Goal: Transaction & Acquisition: Purchase product/service

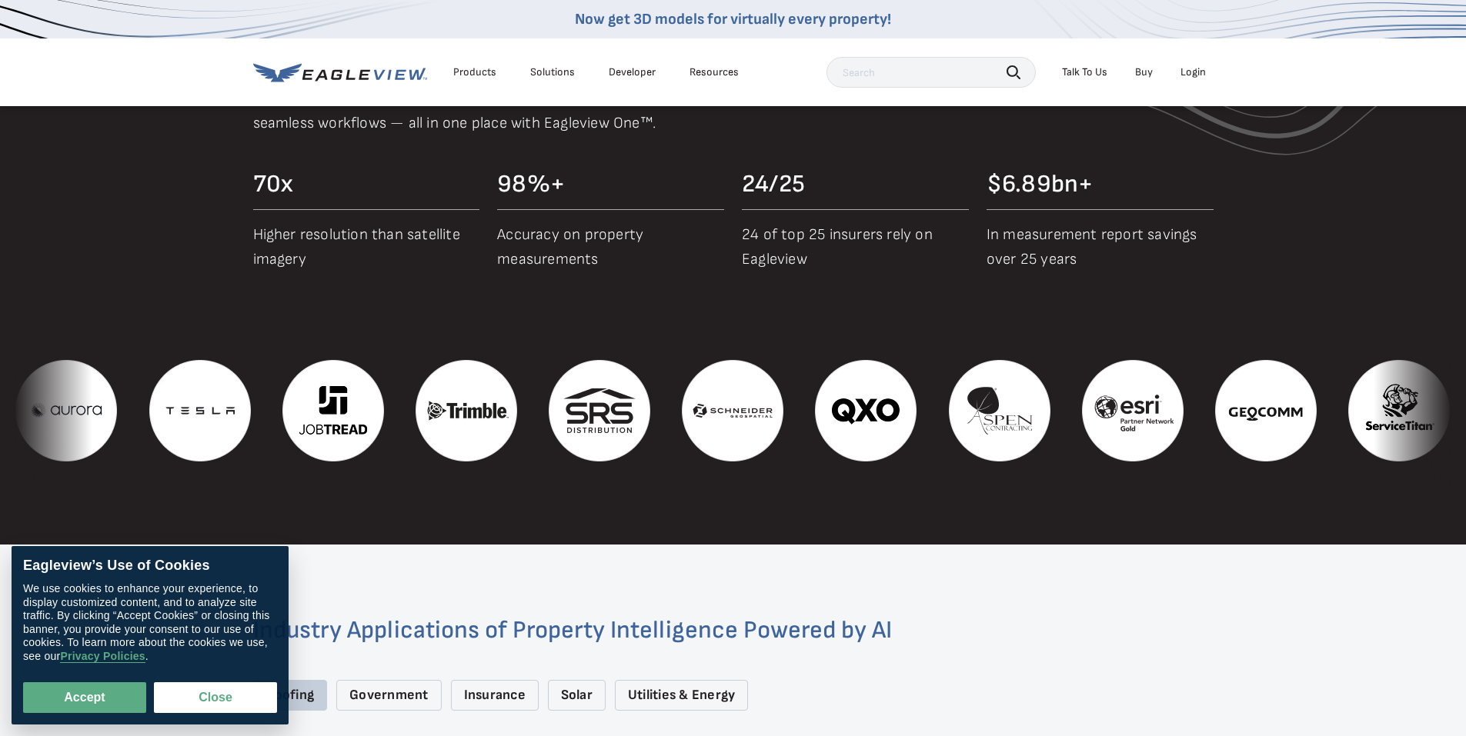
scroll to position [1923, 0]
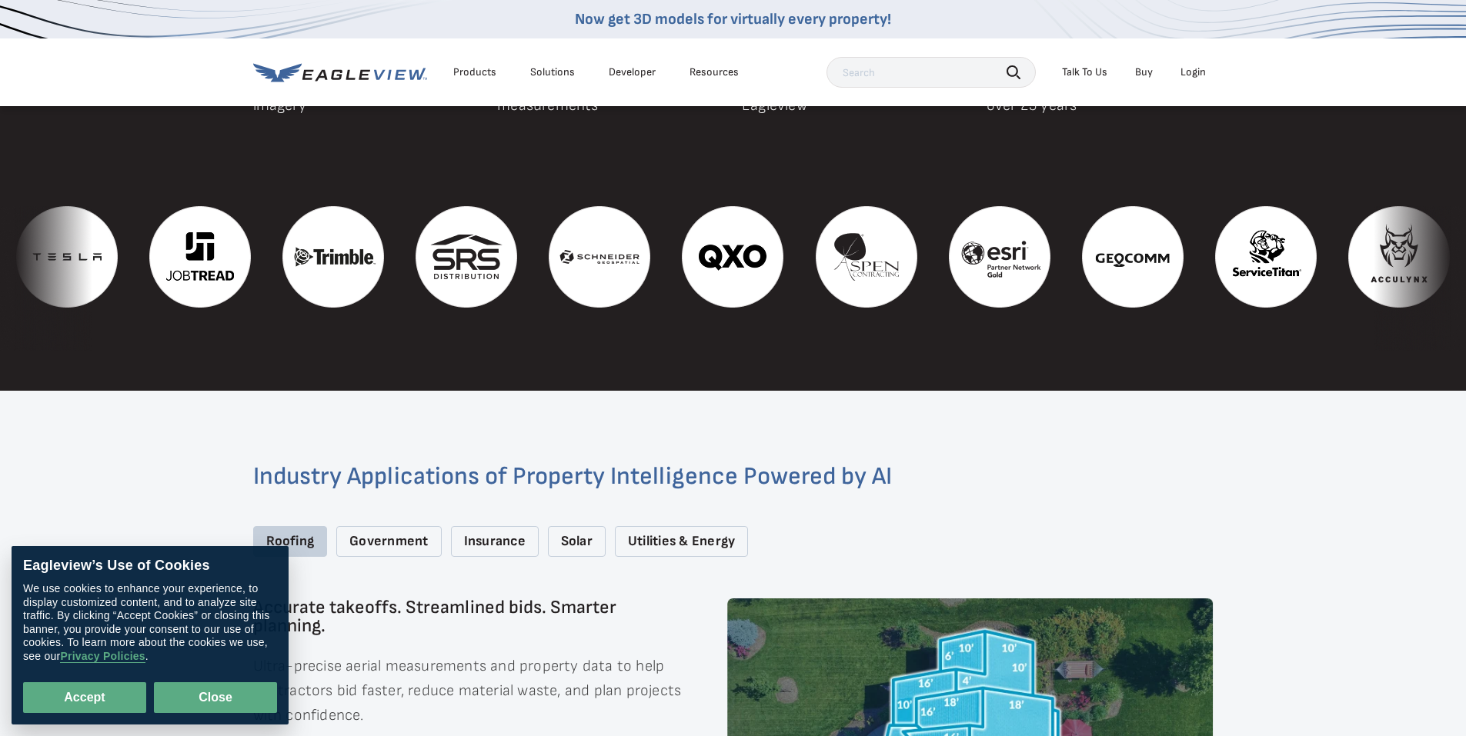
click at [174, 701] on button "Close" at bounding box center [215, 697] width 123 height 31
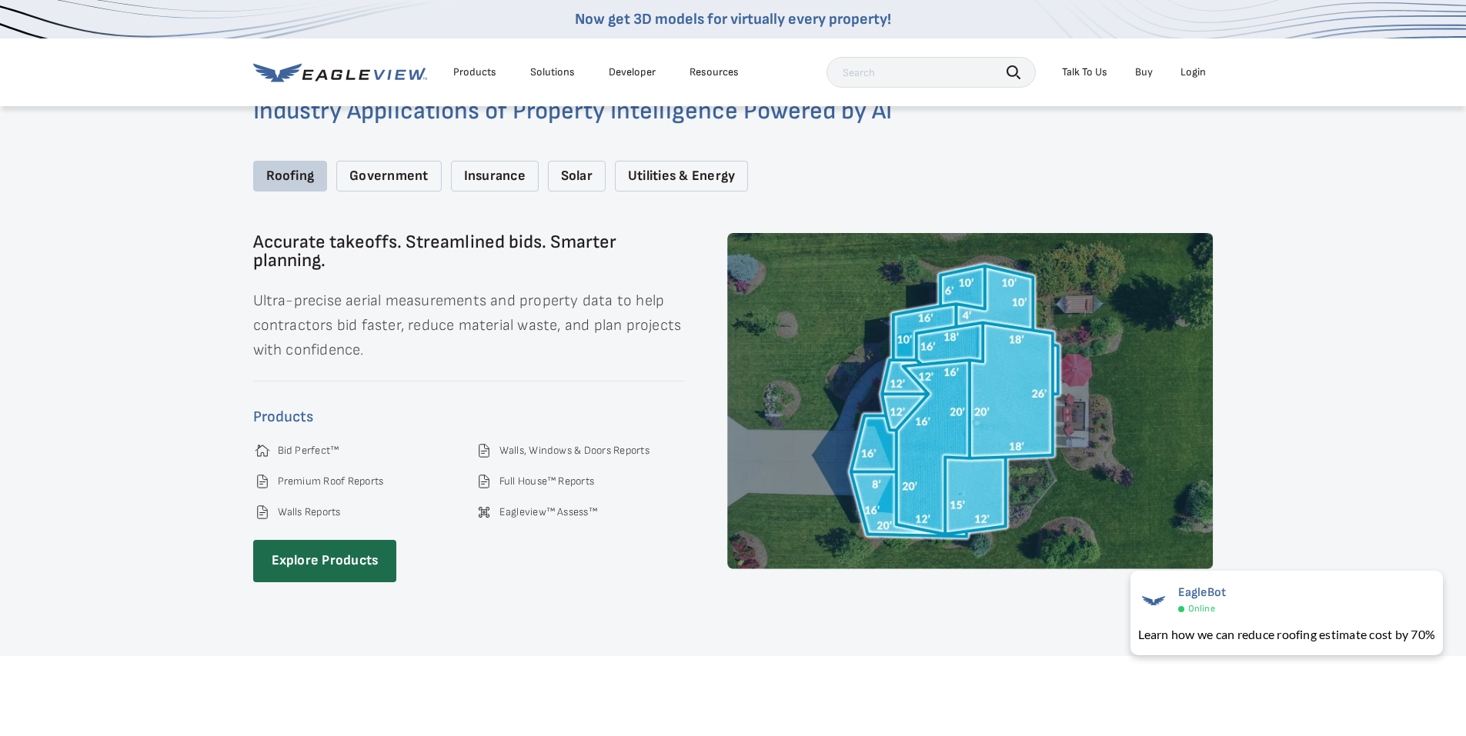
scroll to position [2308, 0]
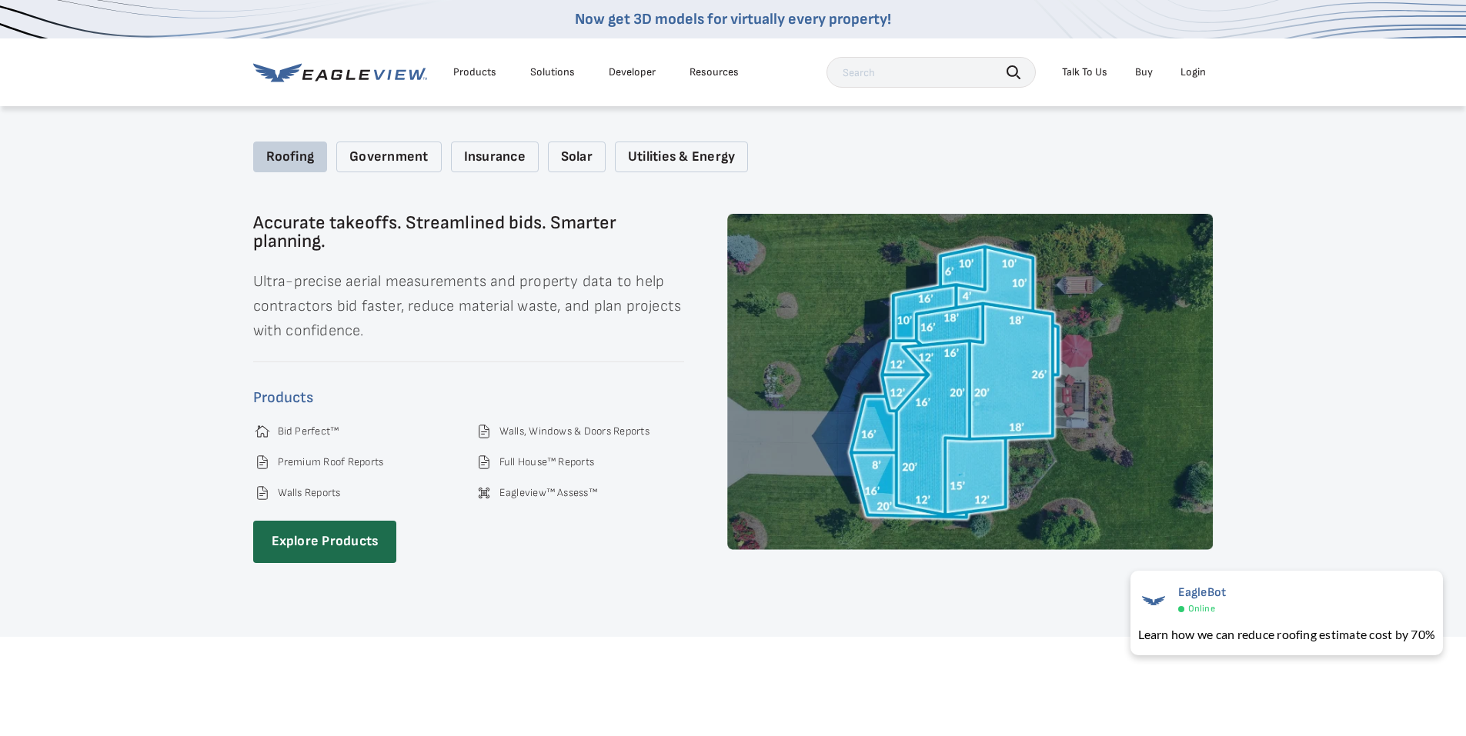
click at [1146, 75] on link "Buy" at bounding box center [1144, 72] width 18 height 14
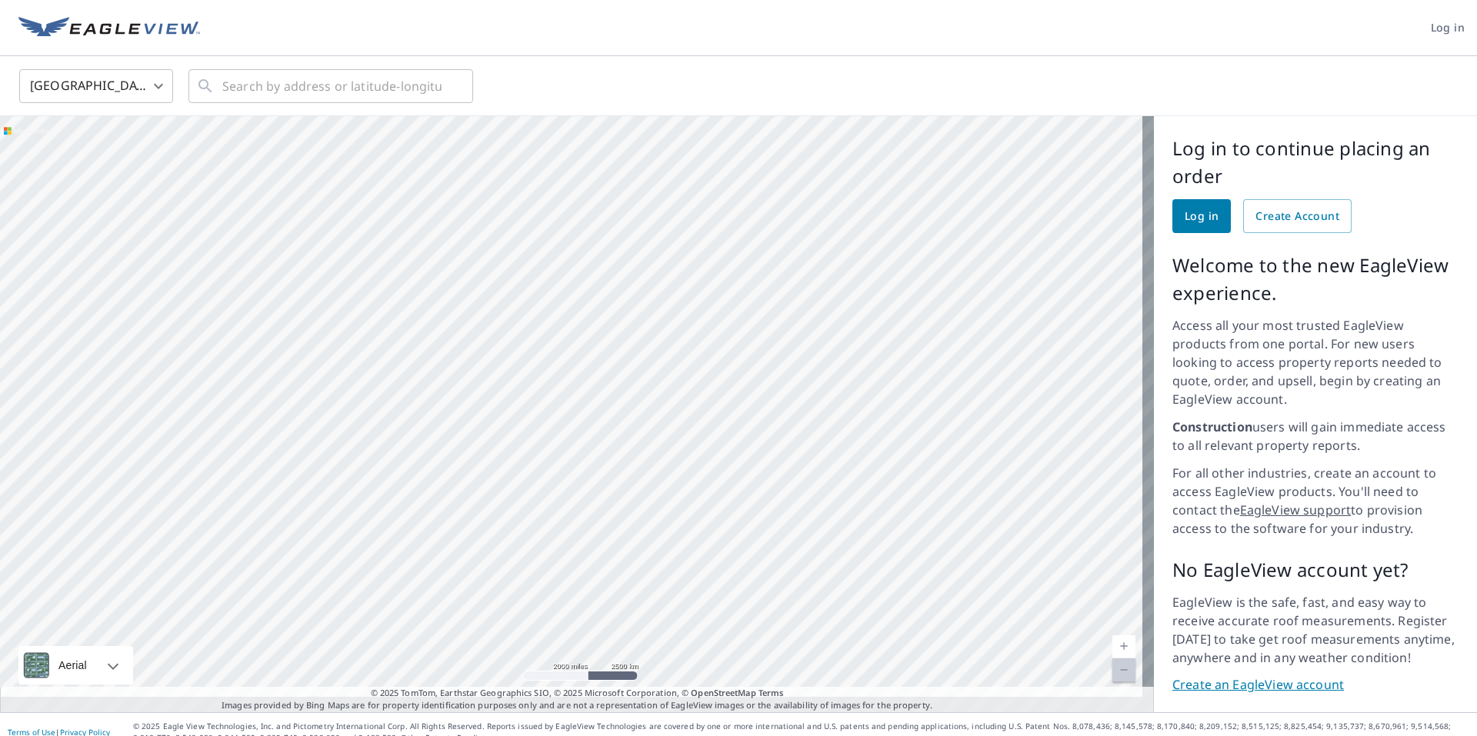
drag, startPoint x: 652, startPoint y: 342, endPoint x: 670, endPoint y: 342, distance: 18.5
click at [670, 342] on div at bounding box center [577, 414] width 1154 height 596
drag, startPoint x: 546, startPoint y: 394, endPoint x: 542, endPoint y: 372, distance: 21.9
click at [542, 372] on div at bounding box center [577, 414] width 1154 height 596
drag, startPoint x: 642, startPoint y: 418, endPoint x: 540, endPoint y: 354, distance: 120.0
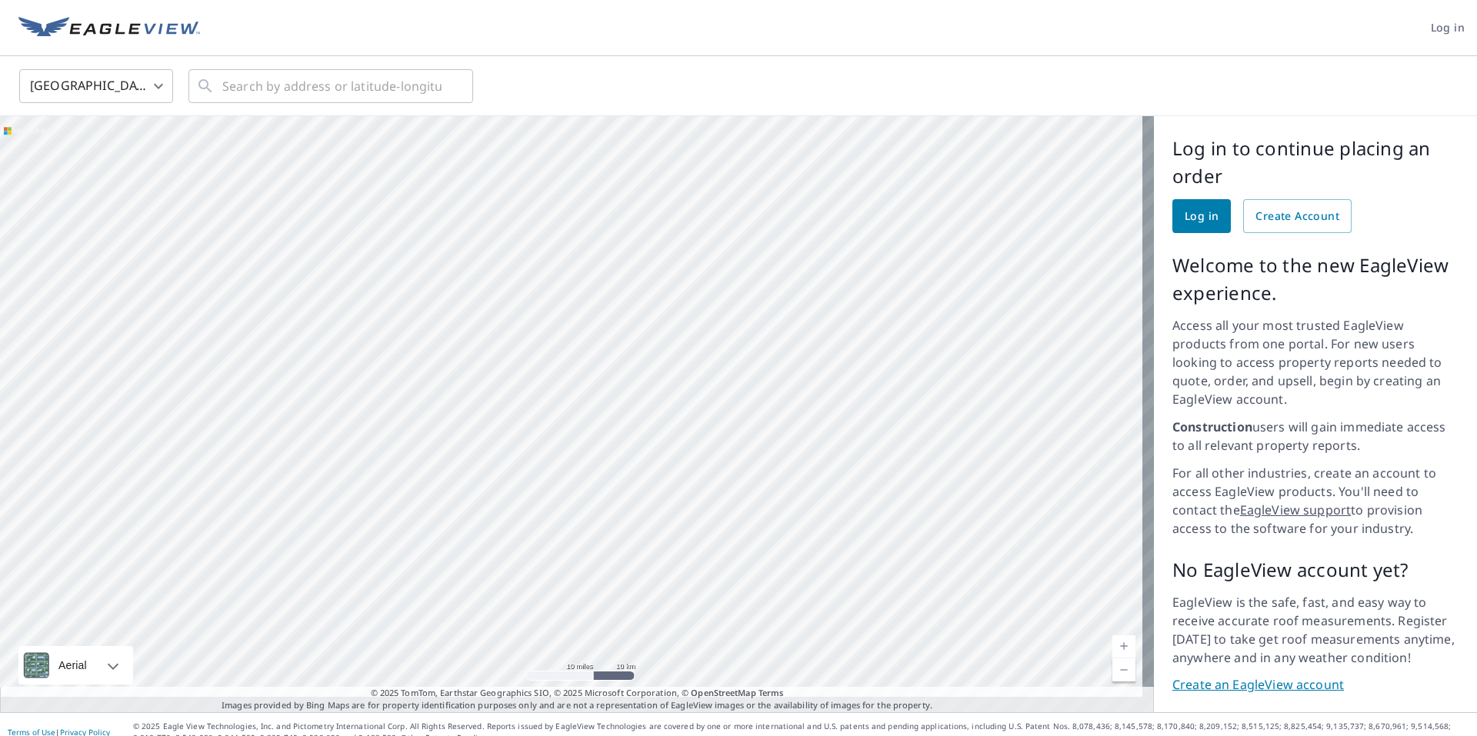
click at [538, 354] on div at bounding box center [577, 414] width 1154 height 596
drag, startPoint x: 552, startPoint y: 407, endPoint x: 545, endPoint y: 477, distance: 70.4
click at [545, 477] on div at bounding box center [577, 414] width 1154 height 596
drag, startPoint x: 630, startPoint y: 357, endPoint x: 635, endPoint y: 501, distance: 144.0
click at [635, 501] on div at bounding box center [577, 414] width 1154 height 596
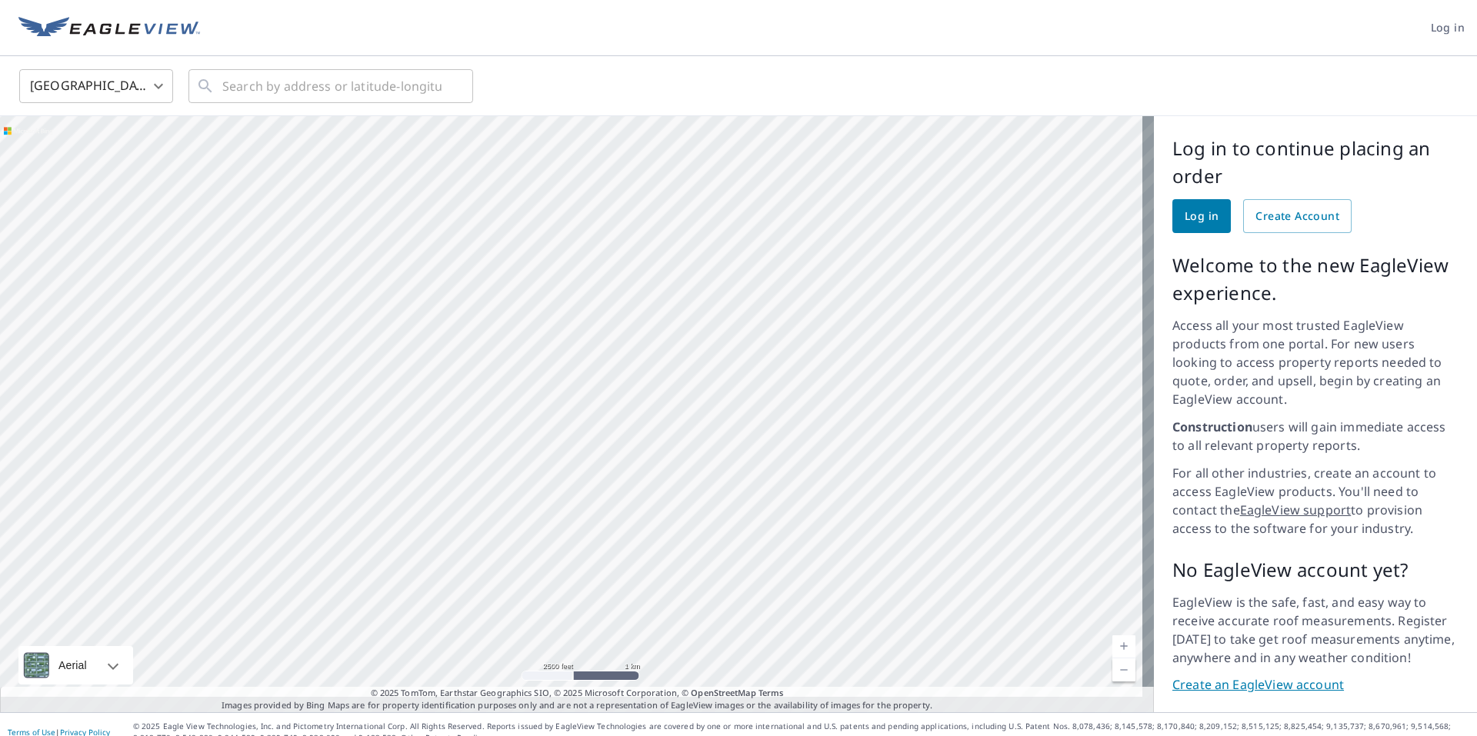
drag, startPoint x: 564, startPoint y: 318, endPoint x: 609, endPoint y: 507, distance: 194.6
click at [609, 507] on div at bounding box center [577, 414] width 1154 height 596
drag, startPoint x: 612, startPoint y: 332, endPoint x: 727, endPoint y: 599, distance: 290.5
click at [727, 599] on div at bounding box center [577, 414] width 1154 height 596
drag, startPoint x: 643, startPoint y: 245, endPoint x: 612, endPoint y: 195, distance: 59.1
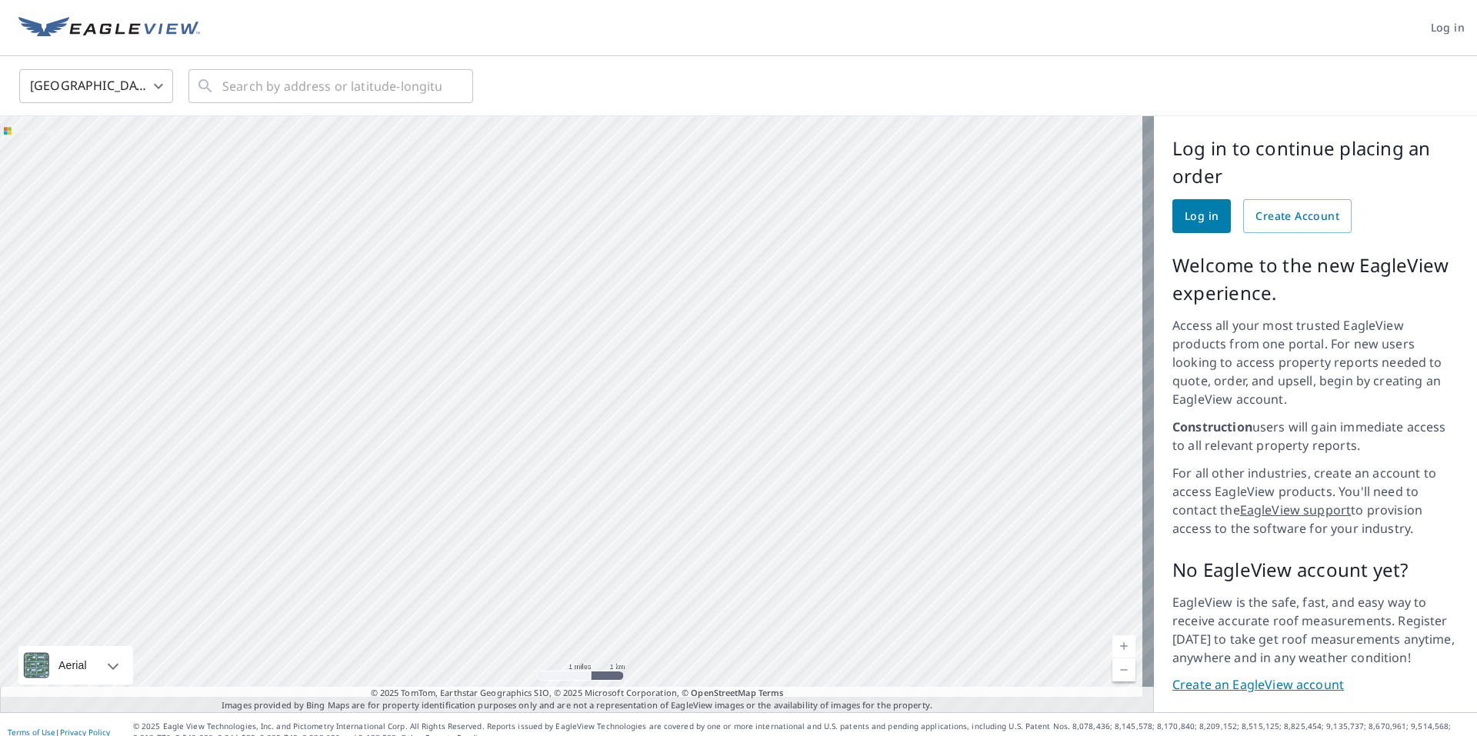
click at [612, 195] on div at bounding box center [577, 414] width 1154 height 596
drag, startPoint x: 676, startPoint y: 505, endPoint x: 639, endPoint y: 363, distance: 147.2
click at [639, 363] on div at bounding box center [577, 414] width 1154 height 596
drag, startPoint x: 660, startPoint y: 485, endPoint x: 657, endPoint y: 453, distance: 32.5
click at [657, 453] on div at bounding box center [577, 414] width 1154 height 596
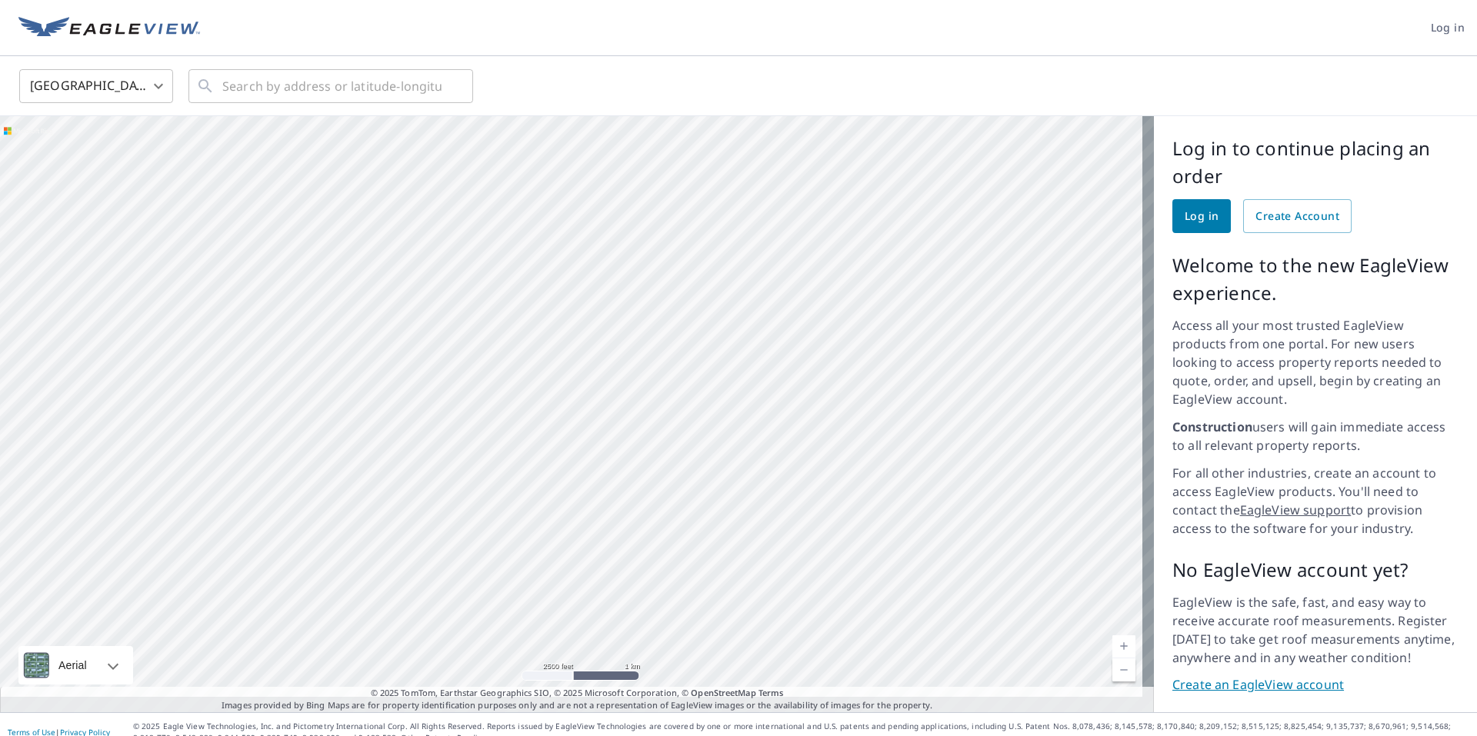
drag, startPoint x: 649, startPoint y: 292, endPoint x: 645, endPoint y: 455, distance: 163.1
click at [645, 455] on div at bounding box center [577, 414] width 1154 height 596
drag, startPoint x: 632, startPoint y: 407, endPoint x: 645, endPoint y: 452, distance: 47.0
click at [645, 459] on div at bounding box center [577, 414] width 1154 height 596
drag, startPoint x: 645, startPoint y: 316, endPoint x: 635, endPoint y: 382, distance: 66.8
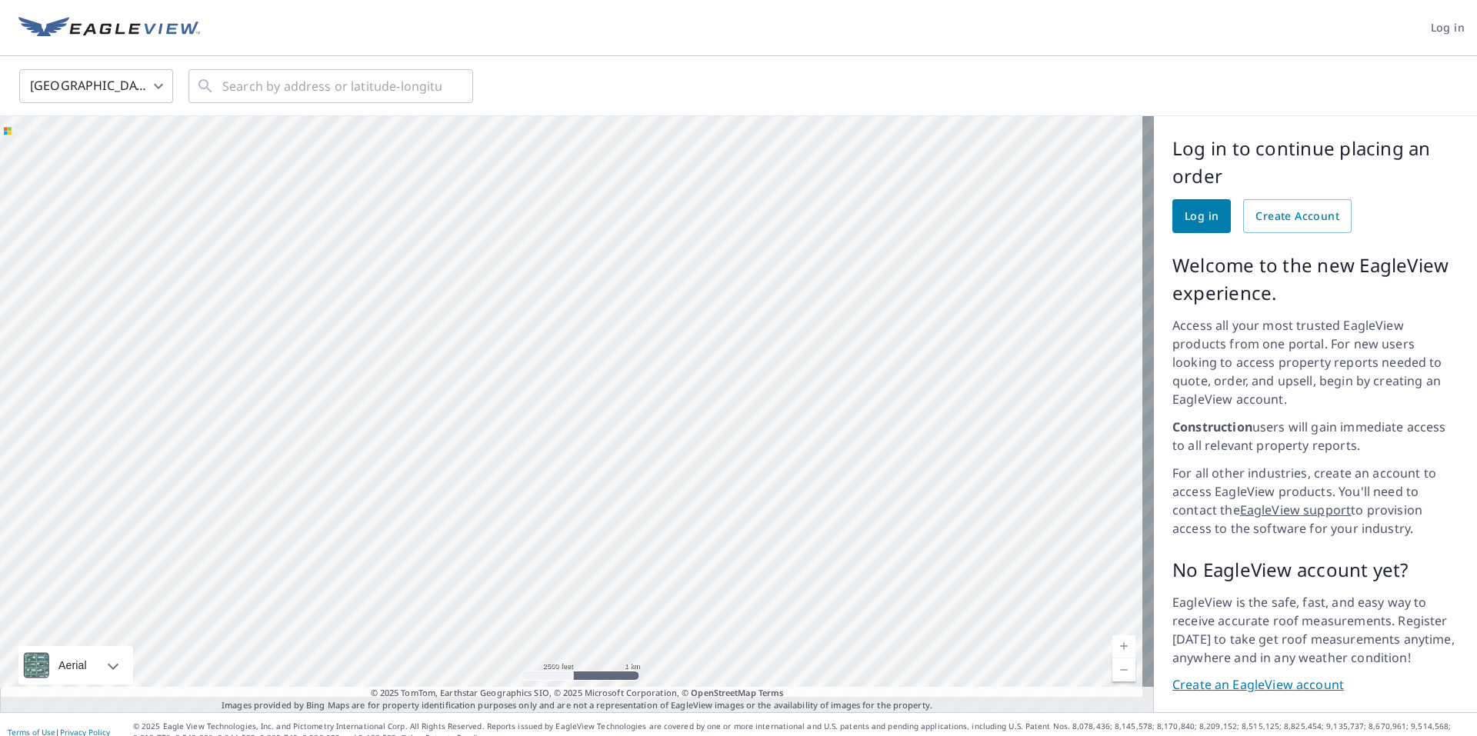
click at [639, 395] on div at bounding box center [577, 414] width 1154 height 596
click at [758, 508] on div at bounding box center [577, 414] width 1154 height 596
click at [778, 424] on div at bounding box center [577, 414] width 1154 height 596
drag, startPoint x: 491, startPoint y: 369, endPoint x: 547, endPoint y: 404, distance: 66.4
click at [547, 404] on div at bounding box center [577, 414] width 1154 height 596
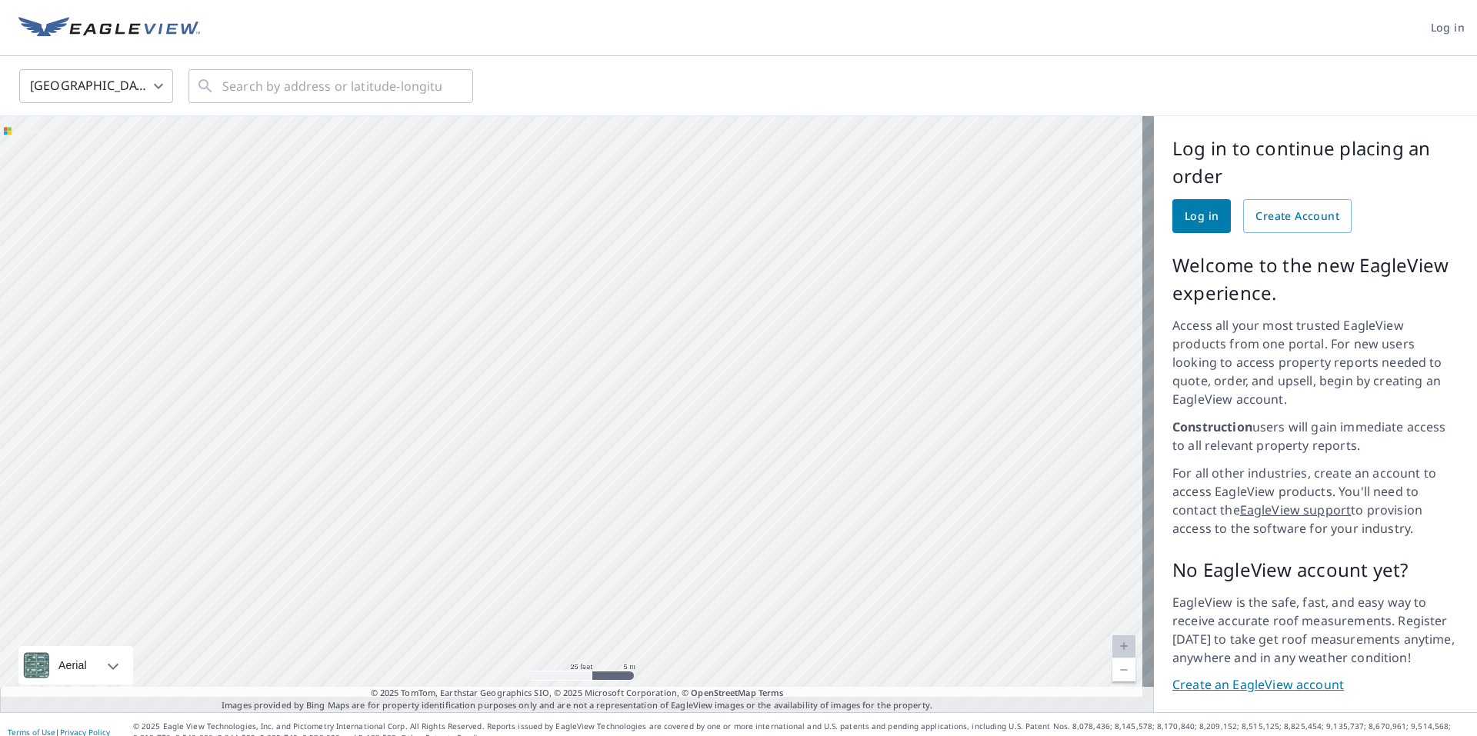
drag, startPoint x: 586, startPoint y: 360, endPoint x: 576, endPoint y: 365, distance: 11.4
click at [576, 365] on div at bounding box center [577, 414] width 1154 height 596
click at [657, 355] on div at bounding box center [577, 414] width 1154 height 596
drag, startPoint x: 573, startPoint y: 502, endPoint x: 540, endPoint y: 478, distance: 40.8
click at [540, 478] on div at bounding box center [577, 414] width 1154 height 596
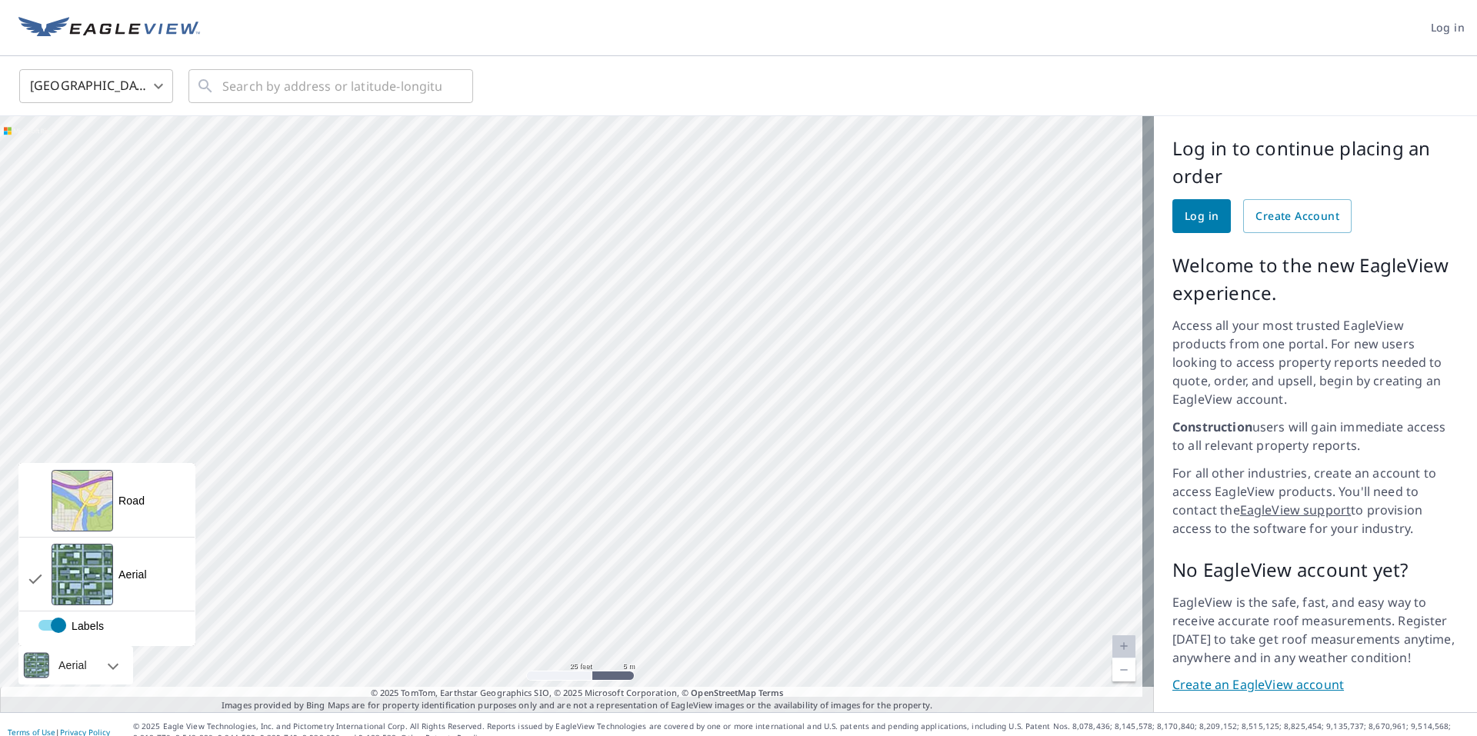
click at [81, 652] on div "Aerial" at bounding box center [73, 665] width 38 height 38
click at [139, 493] on div "Road" at bounding box center [131, 500] width 26 height 15
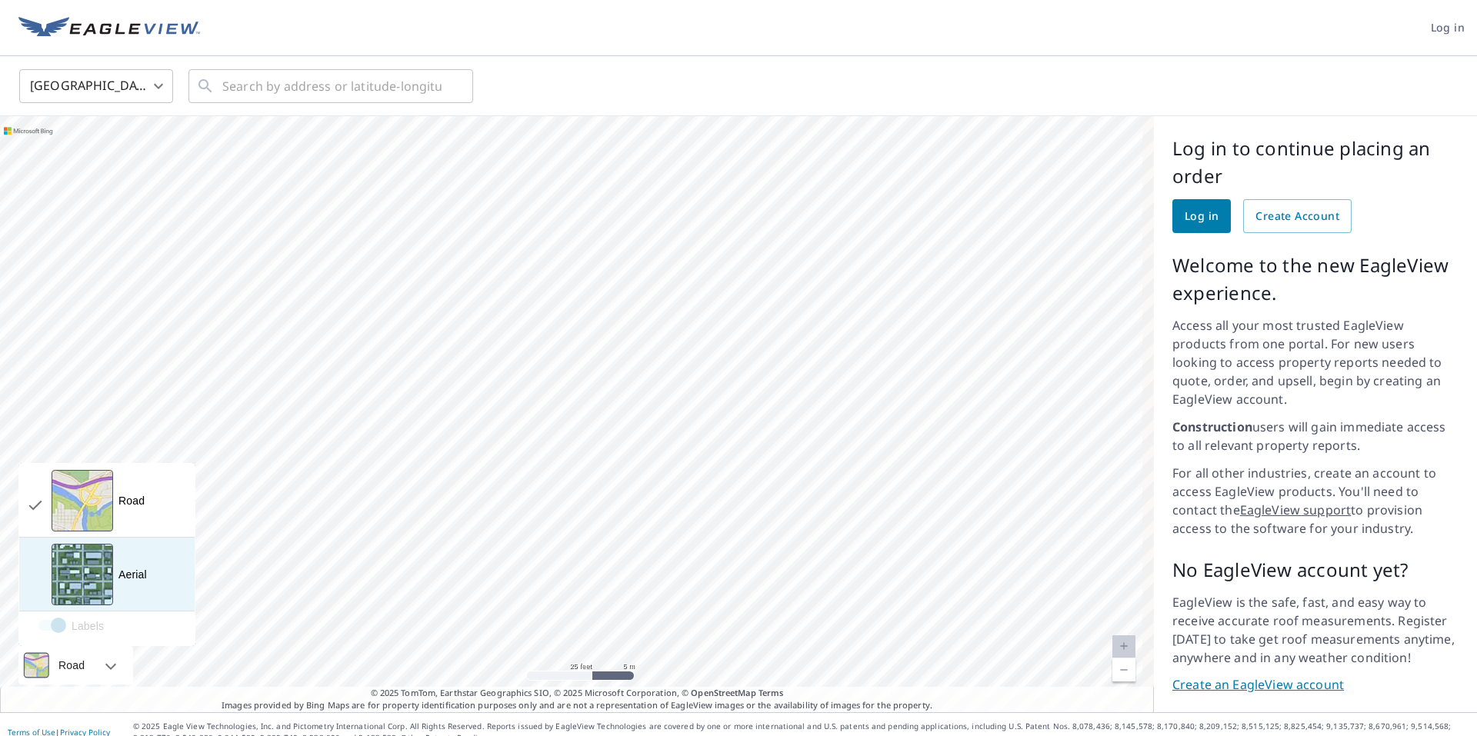
click at [140, 567] on div "Aerial" at bounding box center [132, 574] width 28 height 15
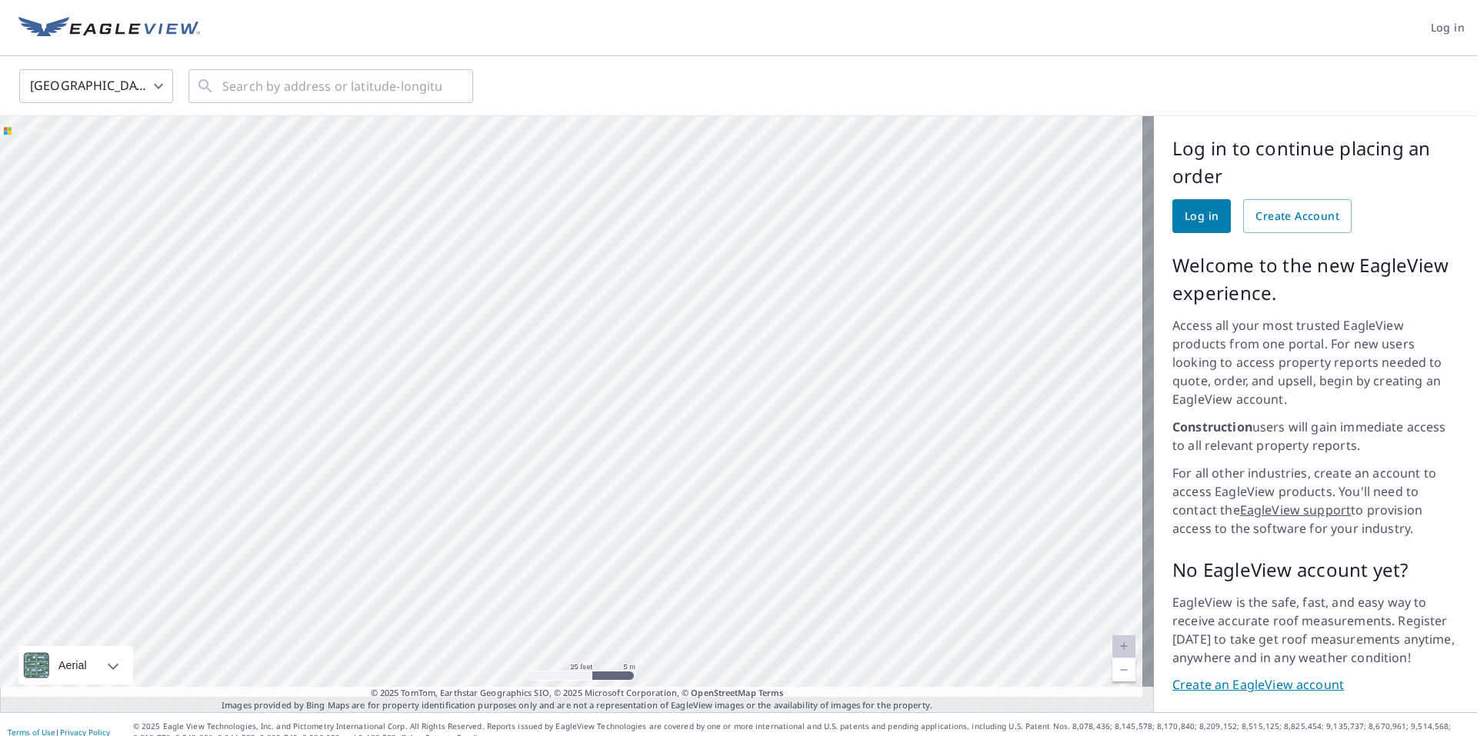
click at [751, 451] on div at bounding box center [577, 414] width 1154 height 596
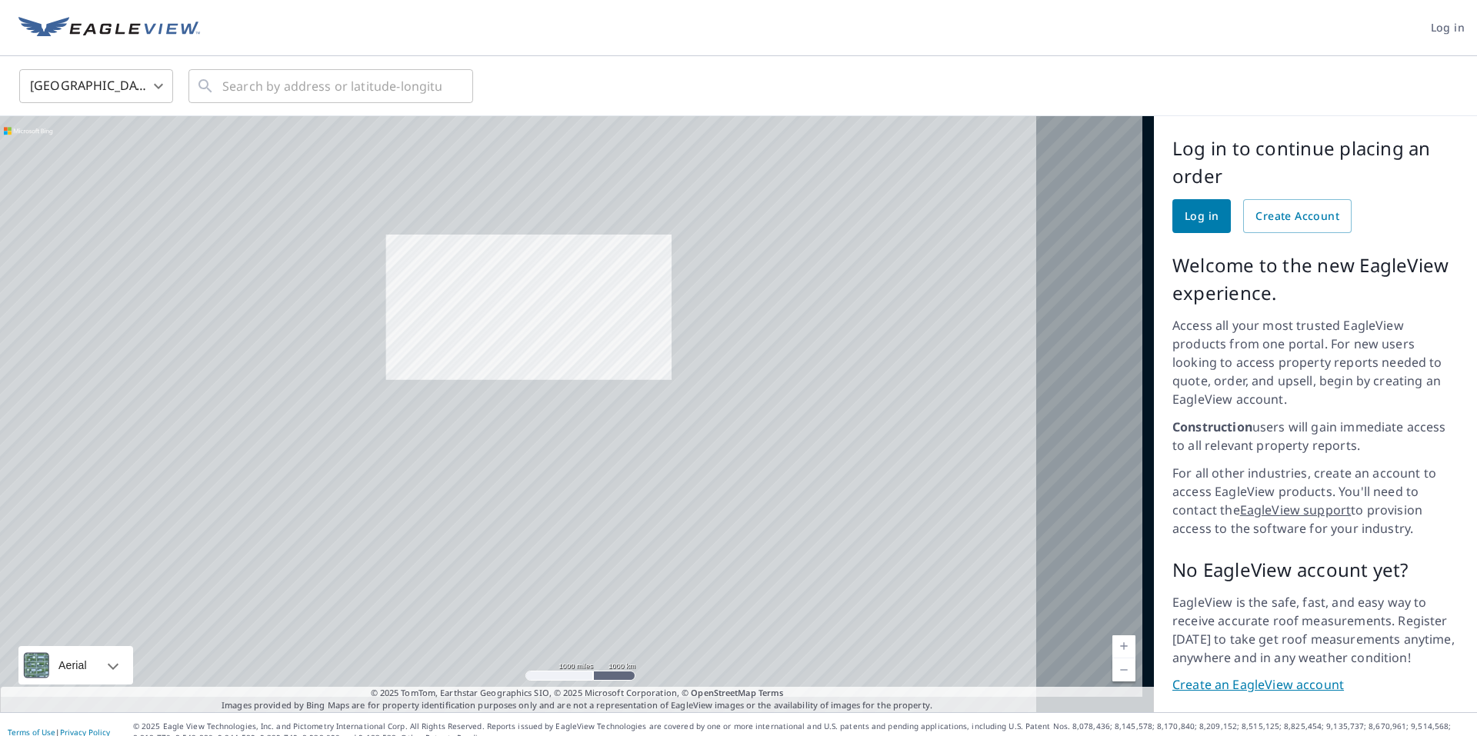
drag, startPoint x: 629, startPoint y: 315, endPoint x: 542, endPoint y: 315, distance: 86.2
click at [542, 315] on div at bounding box center [577, 414] width 1154 height 596
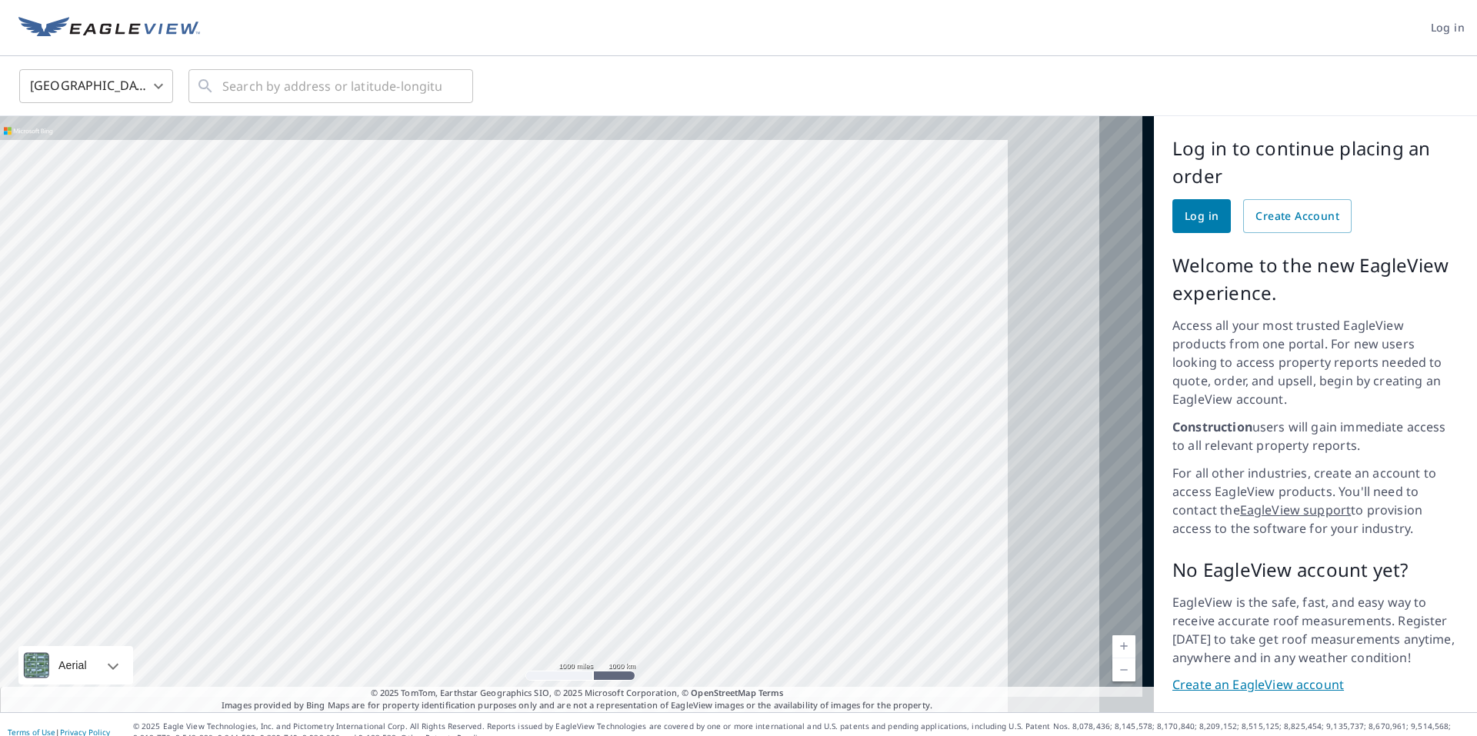
drag, startPoint x: 652, startPoint y: 309, endPoint x: 376, endPoint y: 352, distance: 279.7
click at [377, 352] on div at bounding box center [577, 414] width 1154 height 596
